Goal: Transaction & Acquisition: Purchase product/service

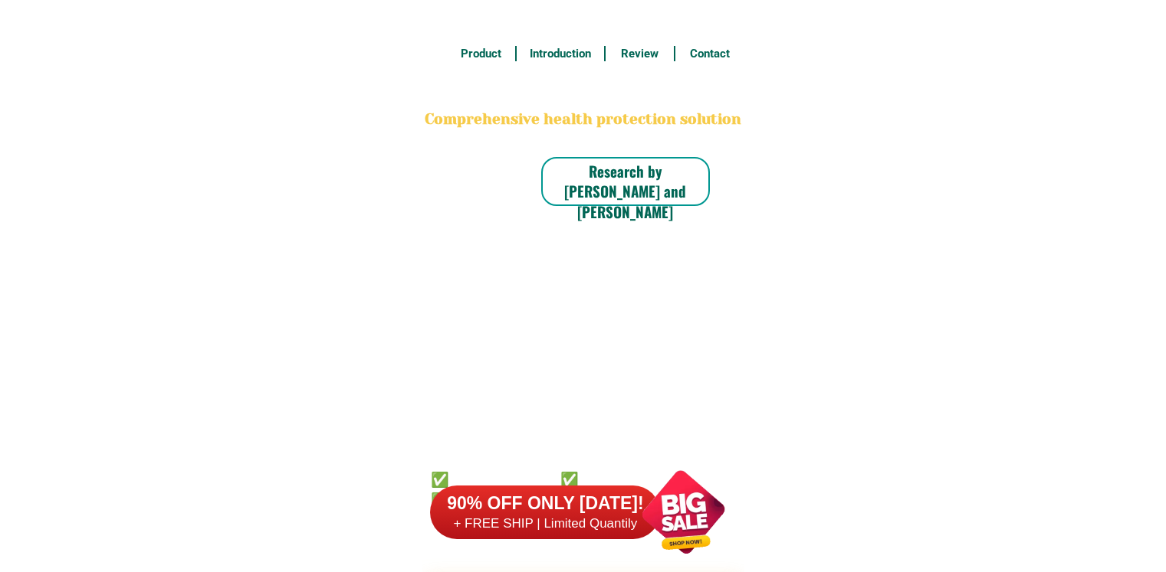
scroll to position [11990, 0]
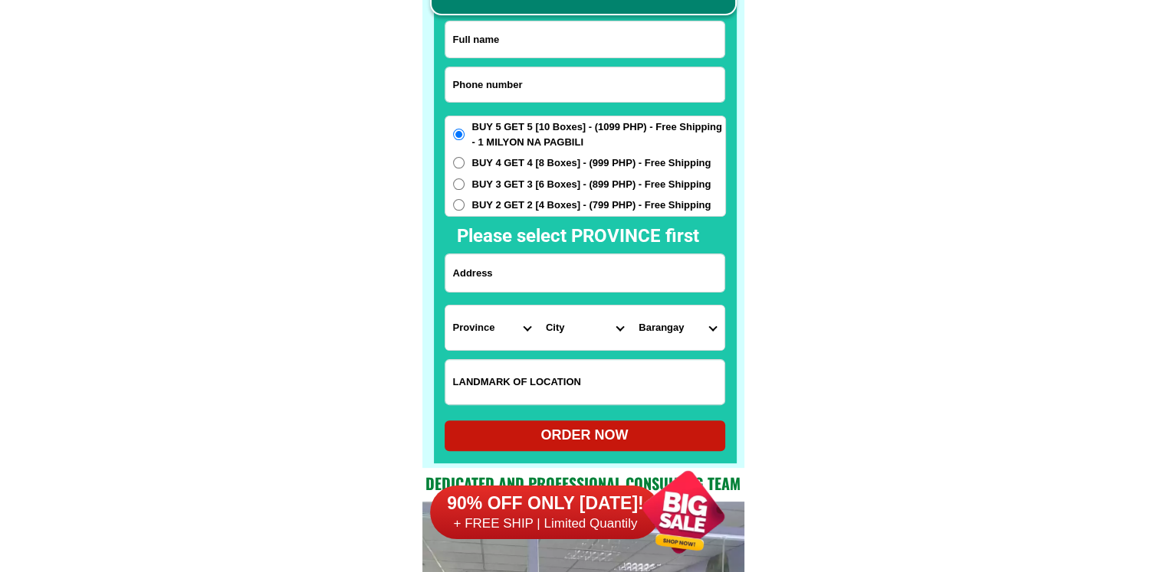
click at [563, 88] on input "Input phone_number" at bounding box center [584, 84] width 279 height 34
paste input "09815012299"
paste input "9"
type input "09815012299"
click at [616, 41] on input "Input full_name" at bounding box center [584, 39] width 279 height 36
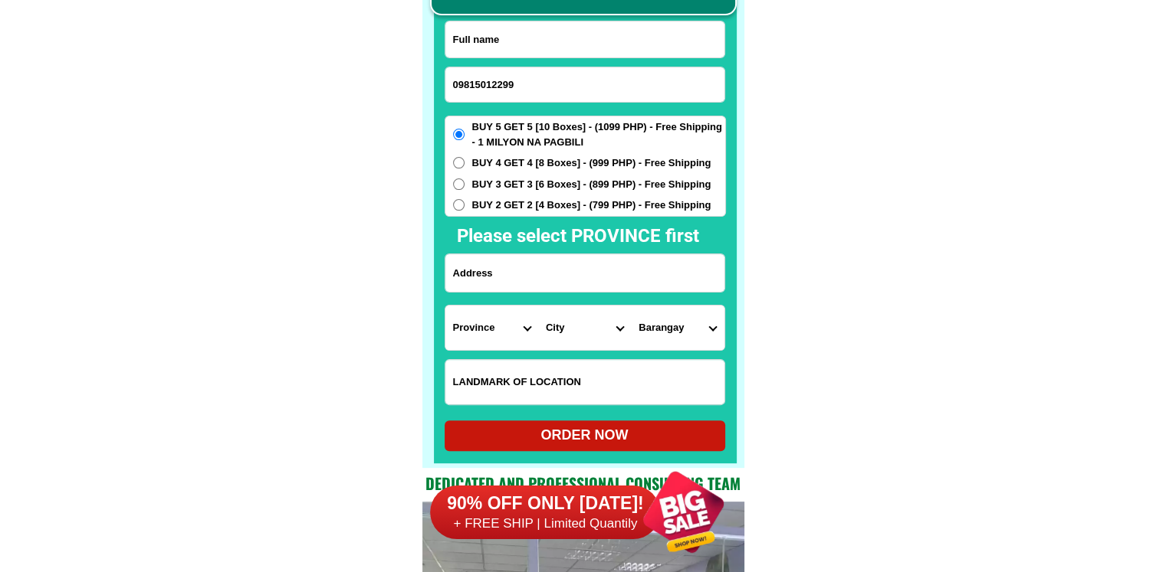
paste input "[PERSON_NAME] valzado"
type input "[PERSON_NAME] valzado"
click at [549, 278] on input "Input address" at bounding box center [584, 273] width 279 height 38
paste input "barangay purok 3 arakan cotabato"
type input "barangay purok 3 arakan cotabato"
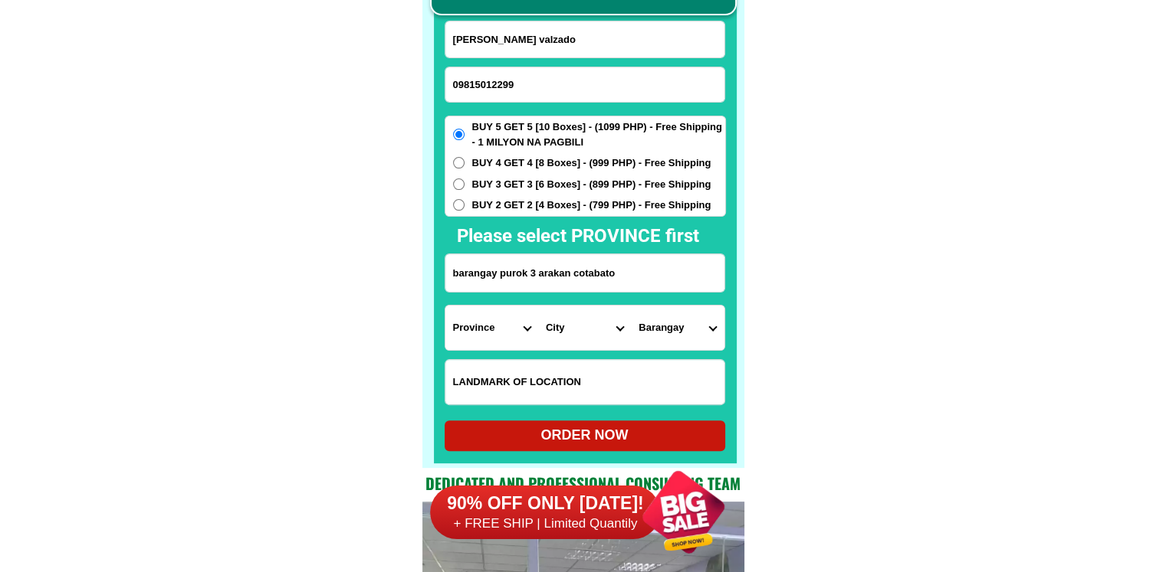
click at [520, 336] on select "Province [GEOGRAPHIC_DATA] [GEOGRAPHIC_DATA] [GEOGRAPHIC_DATA] [GEOGRAPHIC_DATA…" at bounding box center [491, 328] width 93 height 44
select select "63_170"
click at [578, 336] on select "City Alamada Aleosan Antipas Arakan Banisilan [GEOGRAPHIC_DATA]-city [GEOGRAPHI…" at bounding box center [584, 328] width 93 height 44
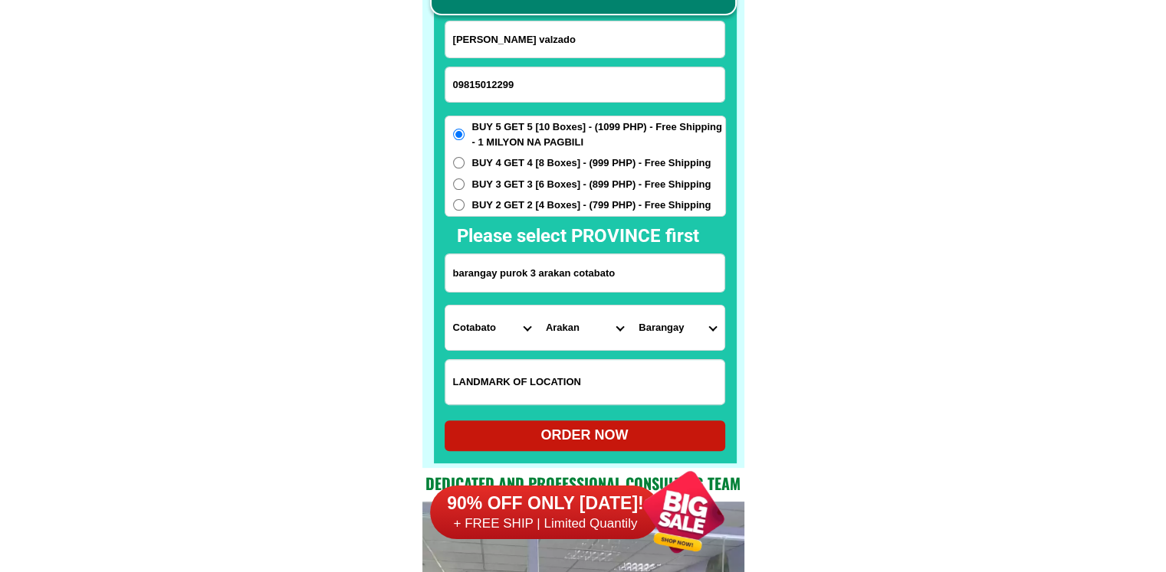
click at [538, 306] on select "City Alamada Aleosan Antipas Arakan Banisilan [GEOGRAPHIC_DATA]-city [GEOGRAPHI…" at bounding box center [584, 328] width 93 height 44
click at [670, 325] on select "Barangay Allab Anapolon Badiangon Binoongan Dallag Datu ladayon Datu matangkil …" at bounding box center [677, 328] width 93 height 44
click at [702, 341] on select "Barangay Allab Anapolon Badiangon Binoongan Dallag Datu ladayon Datu matangkil …" at bounding box center [677, 328] width 93 height 44
drag, startPoint x: 886, startPoint y: 292, endPoint x: 740, endPoint y: 290, distance: 145.6
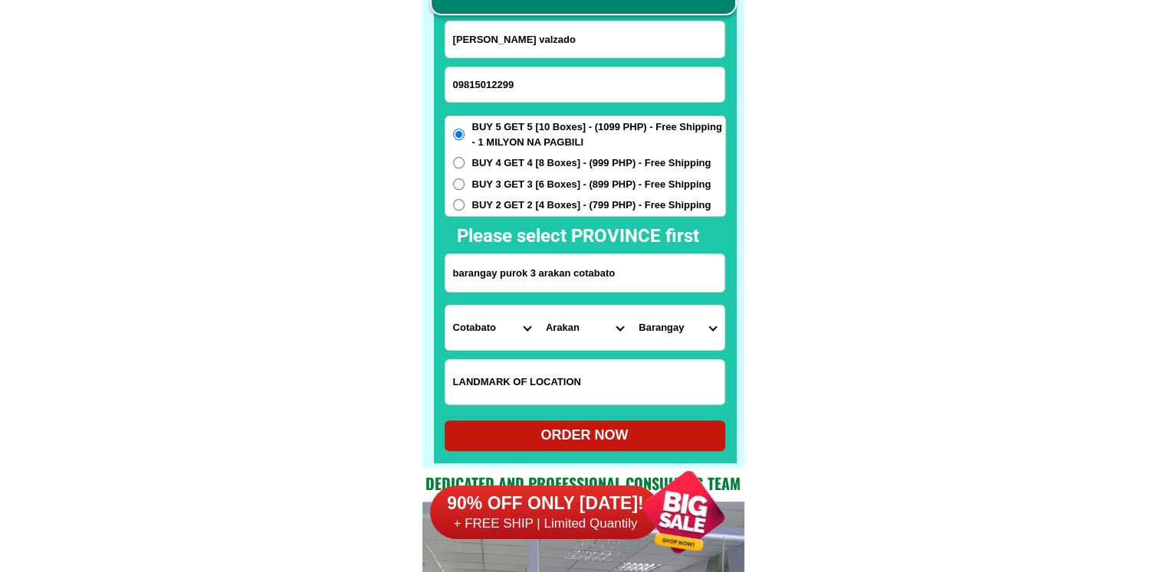
click at [592, 278] on input "barangay purok 3 arakan cotabato" at bounding box center [584, 273] width 279 height 38
click at [561, 320] on select "City Alamada Aleosan Antipas Arakan Banisilan [GEOGRAPHIC_DATA]-city [GEOGRAPHI…" at bounding box center [584, 328] width 93 height 44
select select "63_1702403"
drag, startPoint x: 815, startPoint y: 326, endPoint x: 766, endPoint y: 335, distance: 49.8
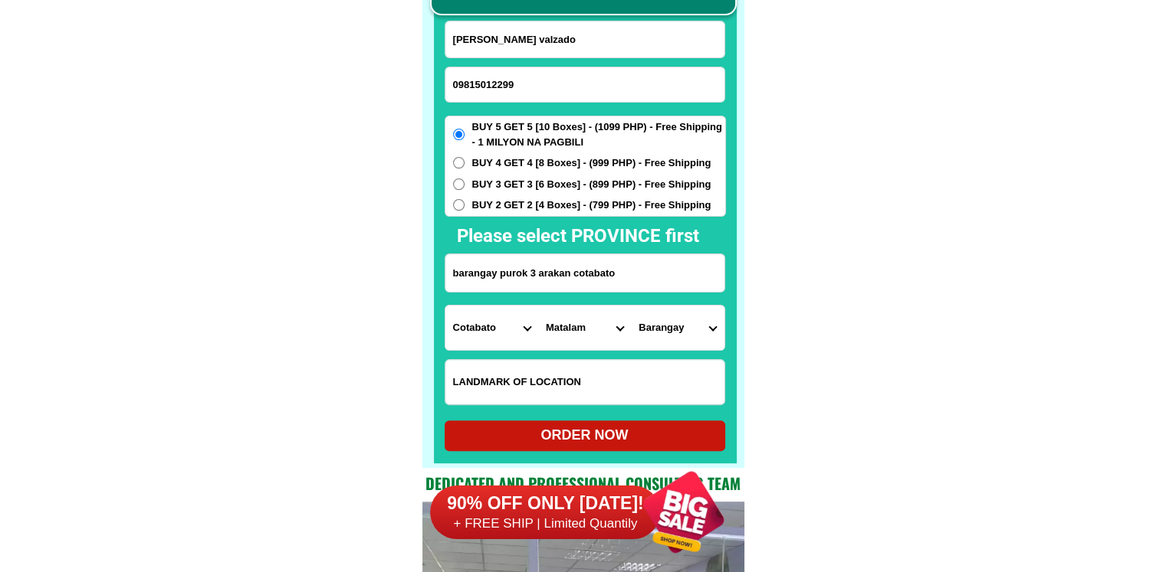
click at [671, 323] on select "Barangay Arakan Bangbang Bato Central malamote [GEOGRAPHIC_DATA] Estado Ilian K…" at bounding box center [677, 328] width 93 height 44
select select "63_17024037641"
click at [658, 431] on div "ORDER NOW" at bounding box center [584, 435] width 280 height 21
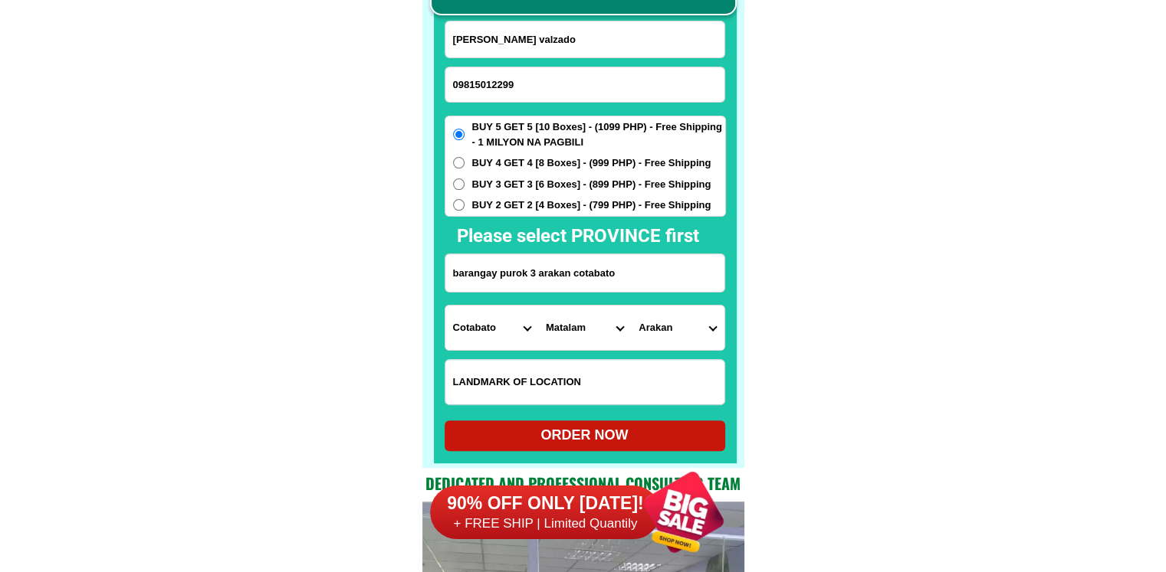
type input "[PERSON_NAME] valzado"
radio input "true"
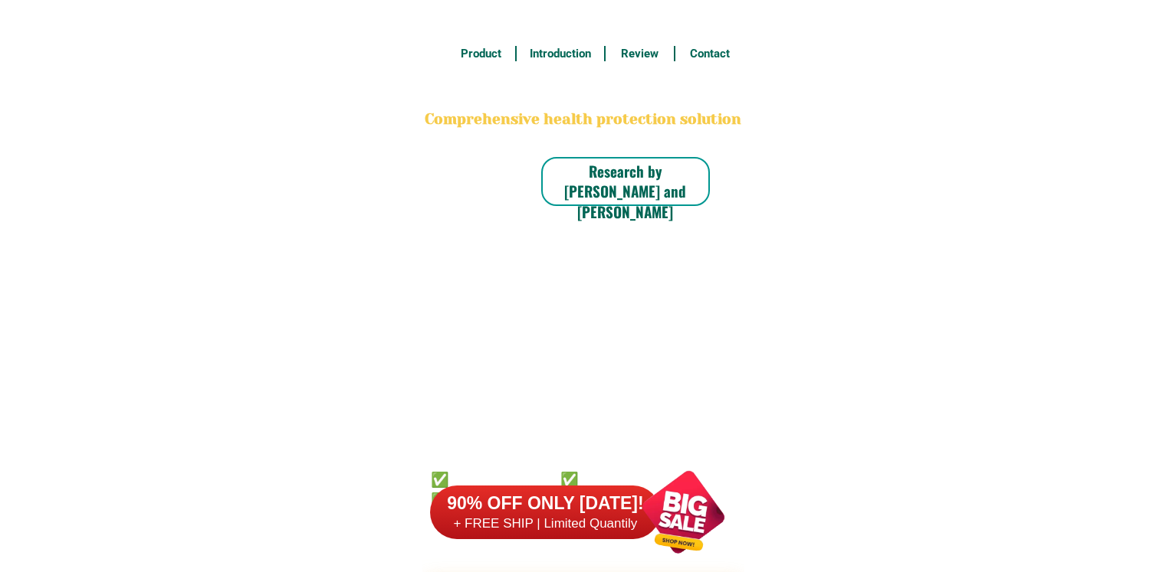
scroll to position [11990, 0]
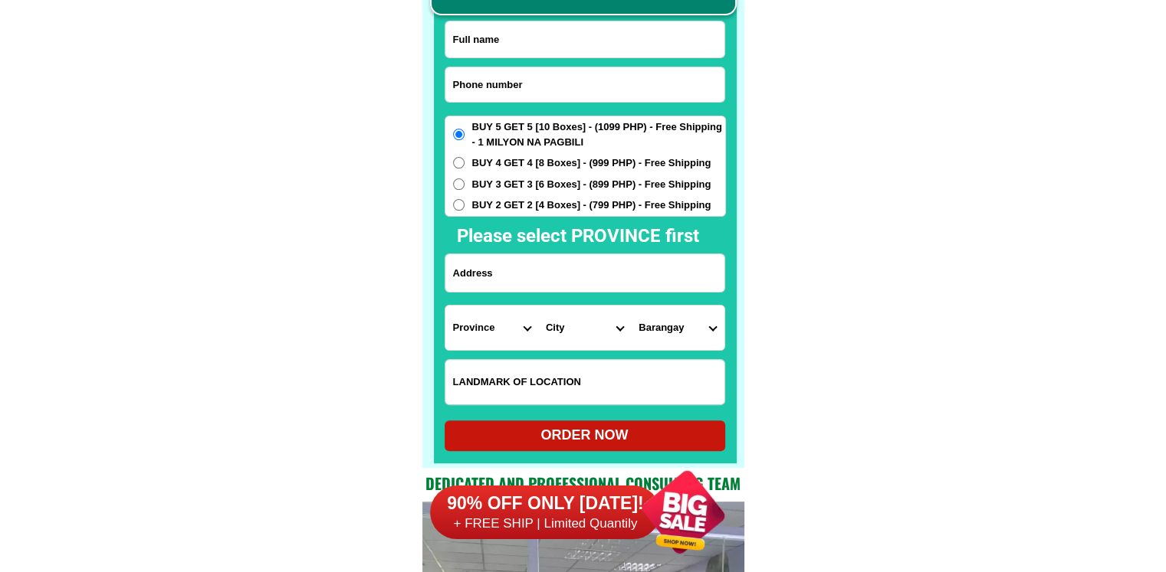
drag, startPoint x: 605, startPoint y: 84, endPoint x: 536, endPoint y: 31, distance: 86.9
click at [605, 84] on input "Input phone_number" at bounding box center [584, 84] width 279 height 34
paste input "09975249511"
type input "09975249511"
drag, startPoint x: 546, startPoint y: 35, endPoint x: 558, endPoint y: 4, distance: 33.5
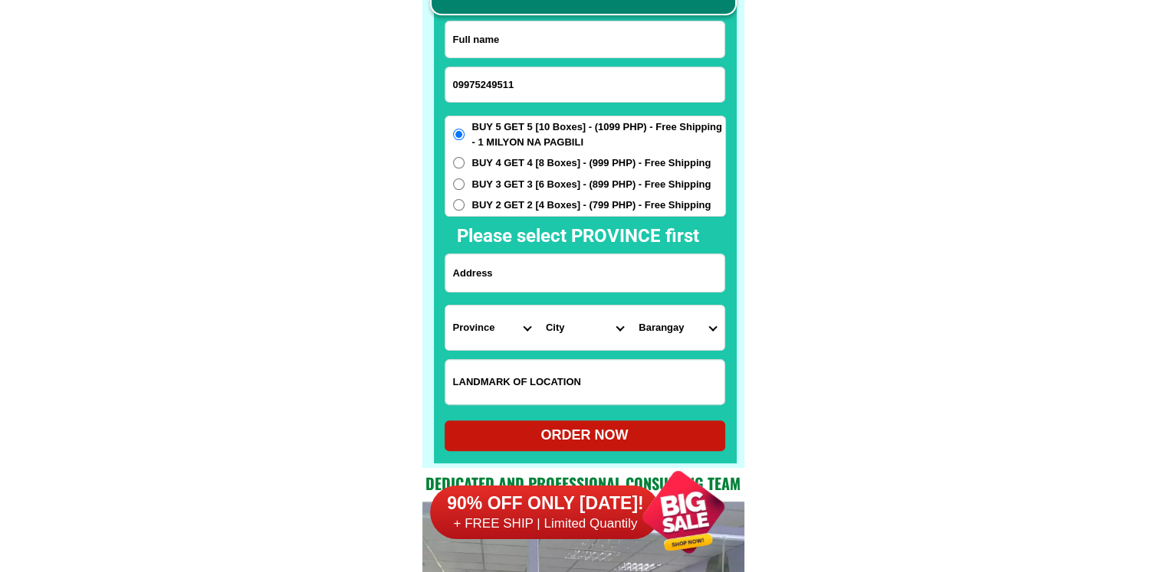
click at [546, 35] on input "Input full_name" at bounding box center [584, 39] width 279 height 36
paste input "Cecelia fanuncio"
type input "Cecelia fanuncio"
click at [533, 292] on div at bounding box center [584, 273] width 280 height 39
drag, startPoint x: 532, startPoint y: 277, endPoint x: 532, endPoint y: 267, distance: 9.2
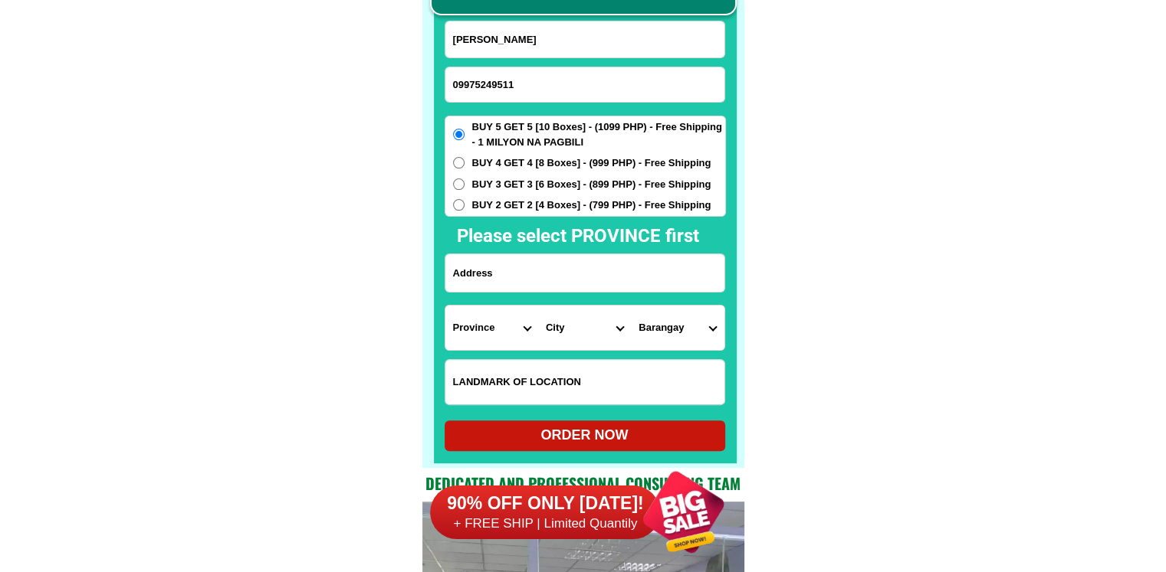
click at [532, 277] on input "Input address" at bounding box center [584, 273] width 279 height 38
paste input "San martin kudanding Isulan sultan kudarat."
type input "San martin kudanding Isulan sultan kudarat."
click at [526, 198] on span "BUY 2 GET 2 [4 Boxes] - (799 PHP) - Free Shipping" at bounding box center [591, 205] width 239 height 15
click at [464, 199] on input "BUY 2 GET 2 [4 Boxes] - (799 PHP) - Free Shipping" at bounding box center [458, 204] width 11 height 11
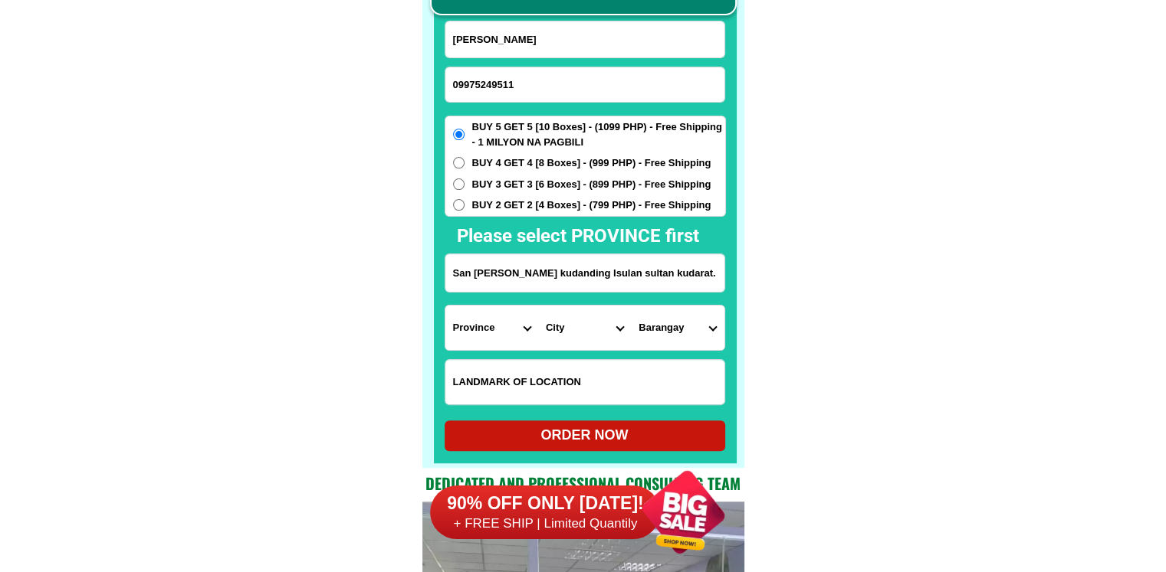
radio input "true"
click at [475, 311] on select "Province [GEOGRAPHIC_DATA] [GEOGRAPHIC_DATA] [GEOGRAPHIC_DATA] [GEOGRAPHIC_DATA…" at bounding box center [491, 328] width 93 height 44
select select "63_189"
click at [585, 323] on select "City Bagumbayan Columbio Isulan Kalamansig Lambayong Lebak Lutayan Palimbang Pr…" at bounding box center [584, 328] width 93 height 44
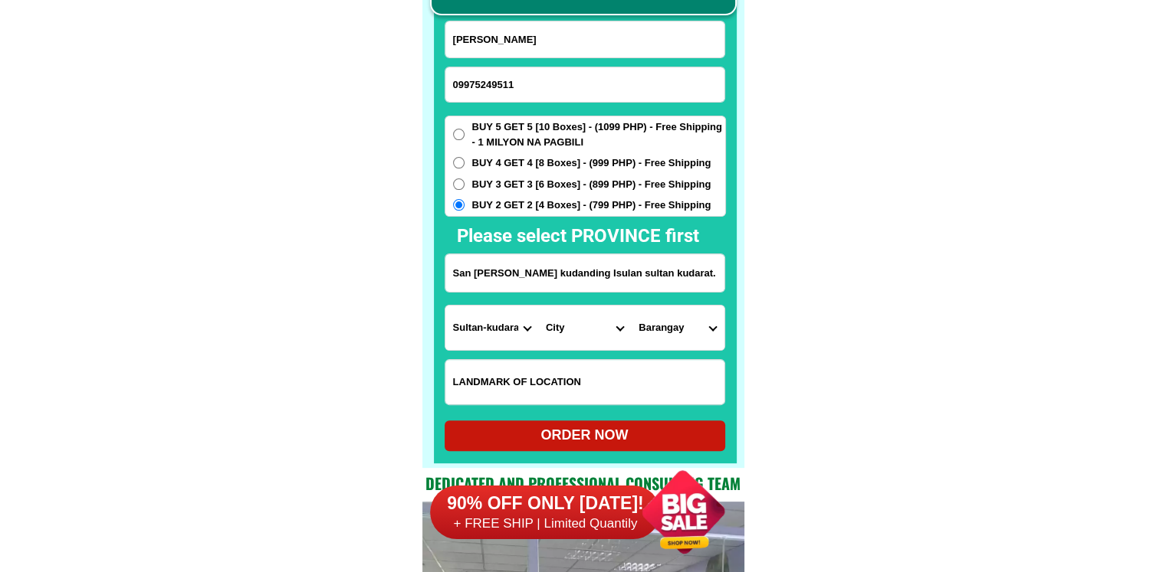
select select "63_1893588"
drag, startPoint x: 891, startPoint y: 351, endPoint x: 817, endPoint y: 346, distance: 74.5
click at [704, 331] on select "Barangay Bambad Bual D'LOTILLA Dansuli Impao Kalawag i (pob.) Kalawag ii (pob.)…" at bounding box center [677, 328] width 93 height 44
select select "63_18935886979"
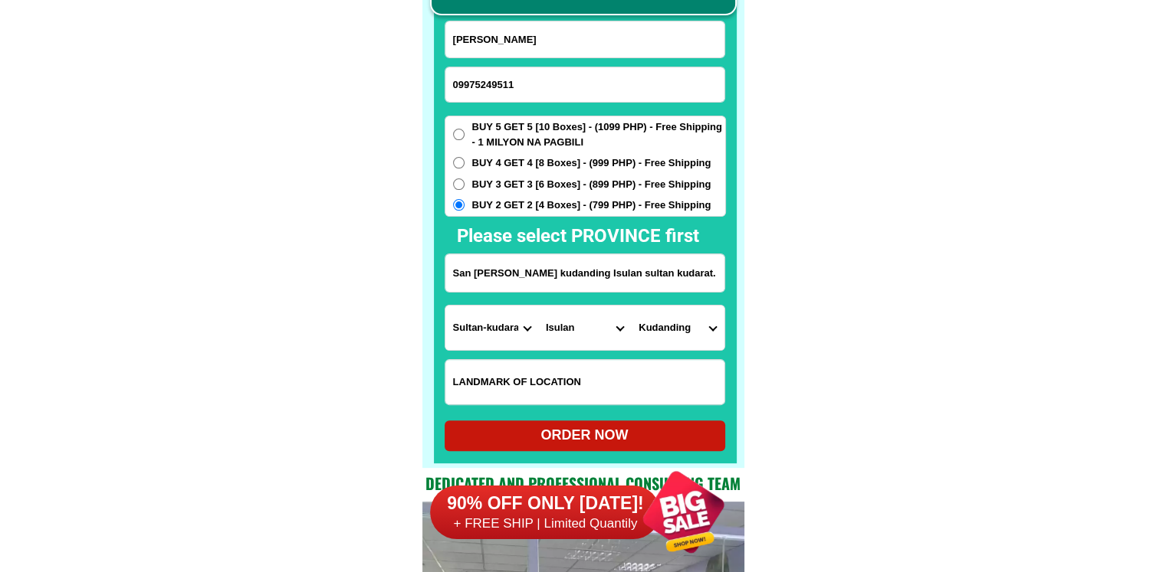
drag, startPoint x: 871, startPoint y: 346, endPoint x: 779, endPoint y: 392, distance: 102.8
click at [607, 436] on div "ORDER NOW" at bounding box center [584, 435] width 280 height 21
radio input "true"
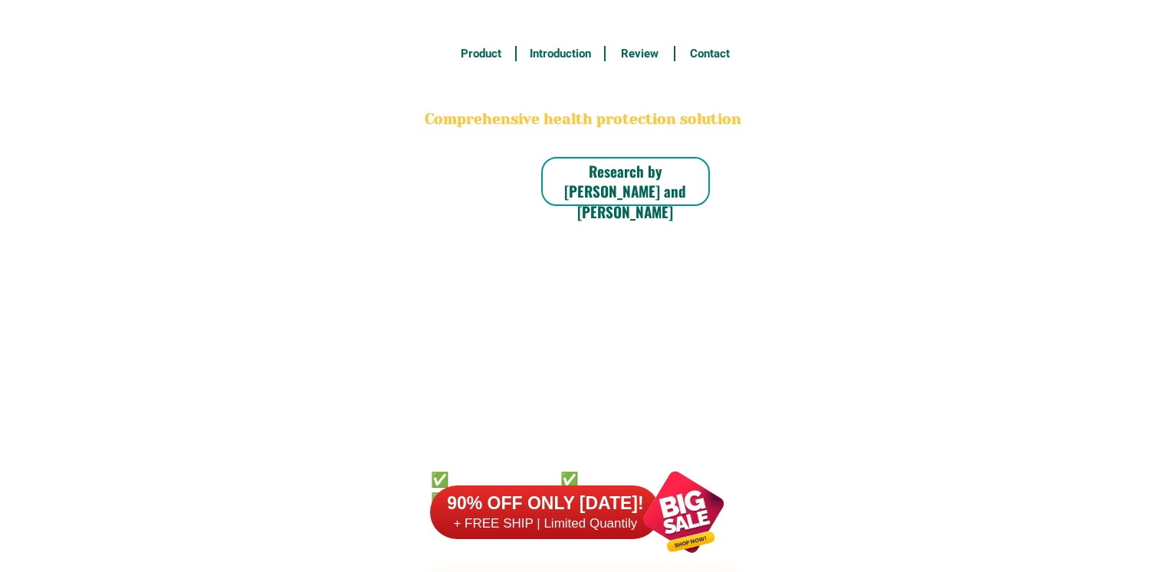
scroll to position [11990, 0]
